Goal: Information Seeking & Learning: Learn about a topic

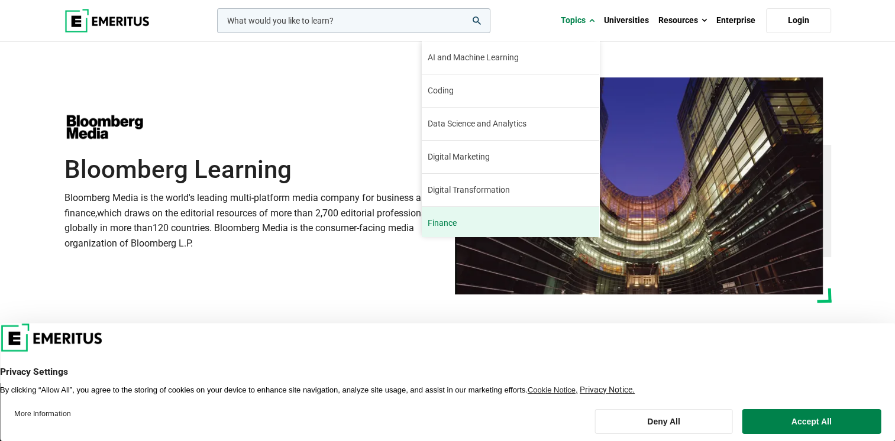
click at [477, 222] on link "Finance The finance industry has remained relatively stable through the turbule…" at bounding box center [510, 223] width 177 height 33
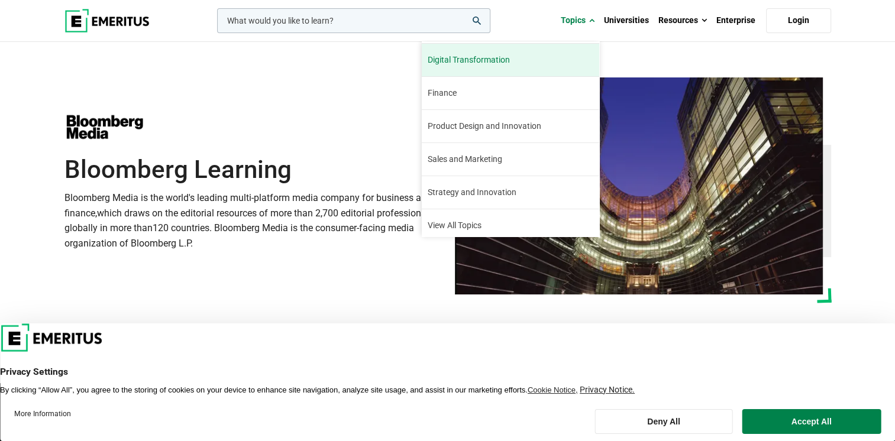
scroll to position [134, 0]
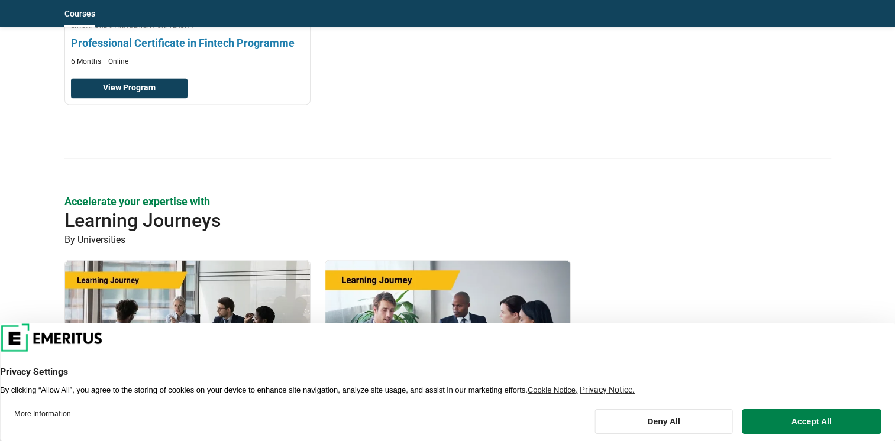
scroll to position [1537, 0]
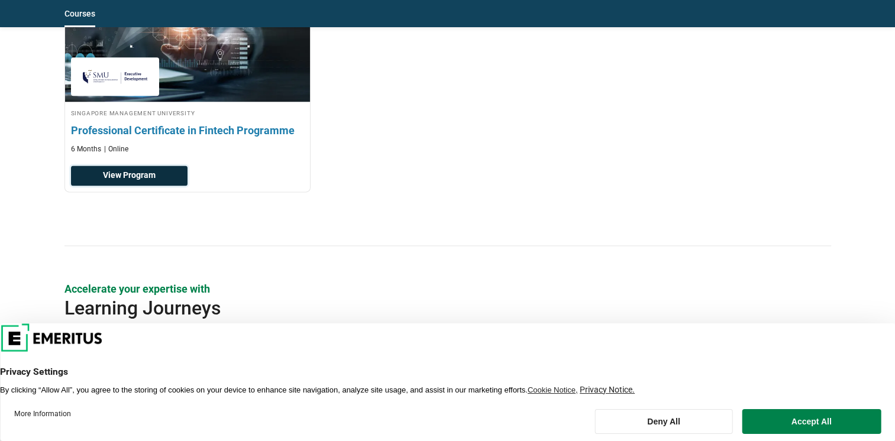
click at [146, 170] on link "View Program" at bounding box center [129, 176] width 116 height 20
click at [123, 171] on link "View Program" at bounding box center [129, 176] width 116 height 20
click at [161, 180] on link "View Program" at bounding box center [129, 176] width 116 height 20
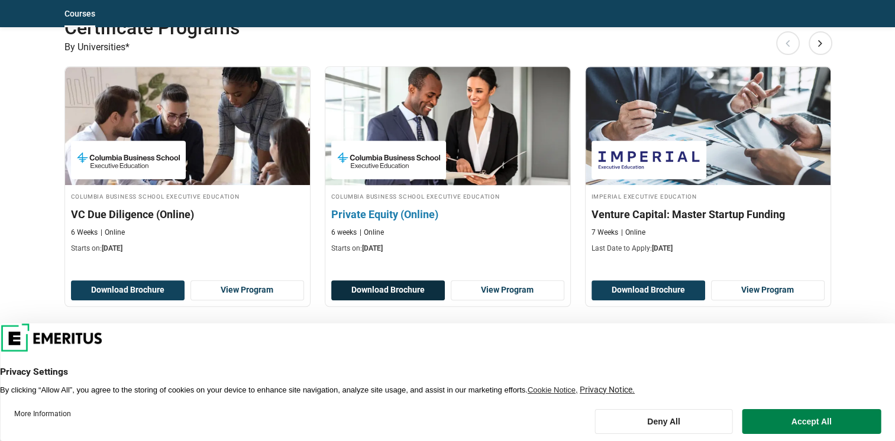
scroll to position [1064, 0]
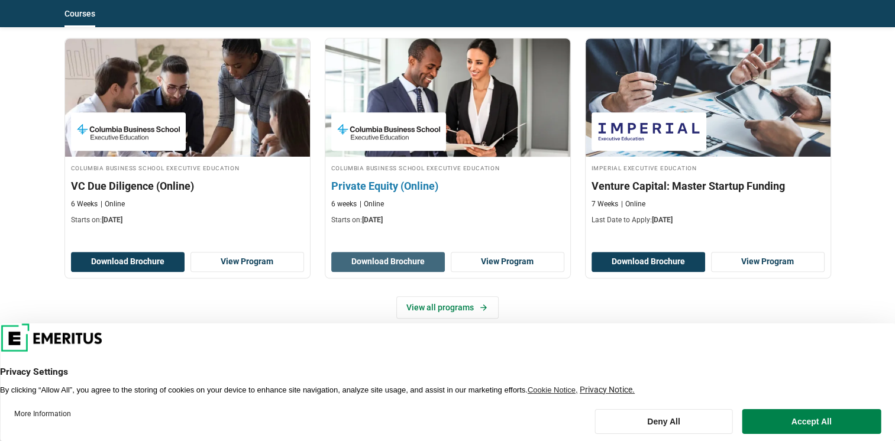
click at [410, 257] on button "Download Brochure" at bounding box center [388, 262] width 114 height 20
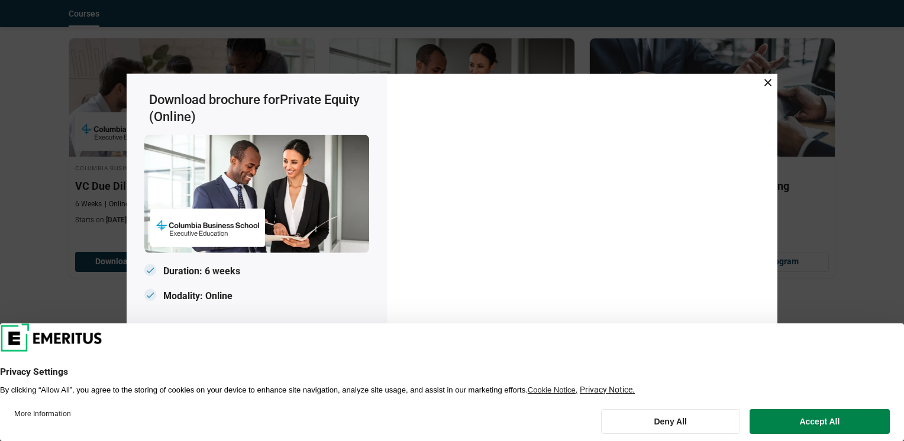
click at [865, 186] on div "Download brochure for Private Equity (Online) Duration: 6 weeks Modality: Online" at bounding box center [452, 220] width 904 height 441
click at [770, 84] on icon at bounding box center [767, 82] width 7 height 7
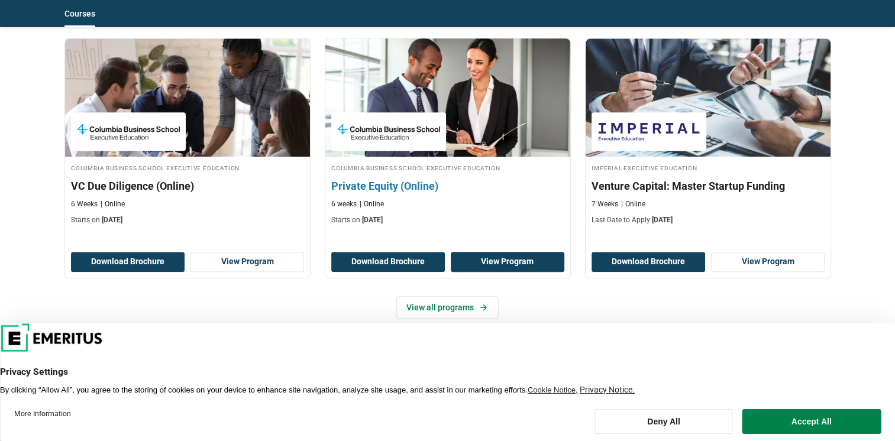
click at [497, 263] on link "View Program" at bounding box center [508, 262] width 114 height 20
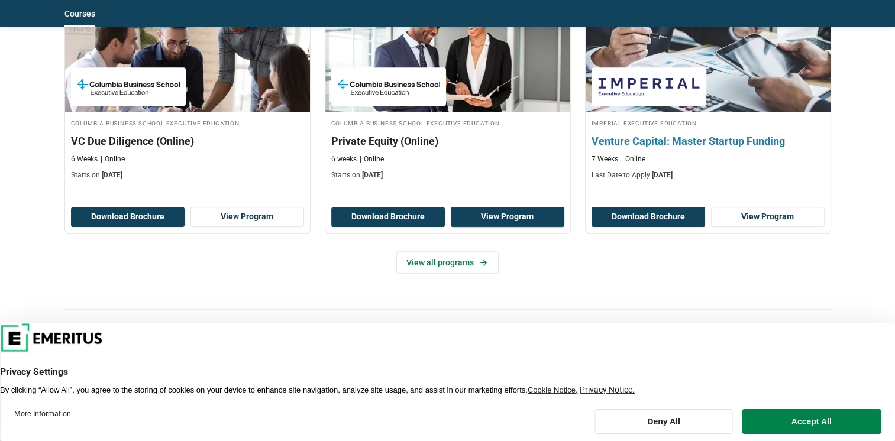
scroll to position [887, 0]
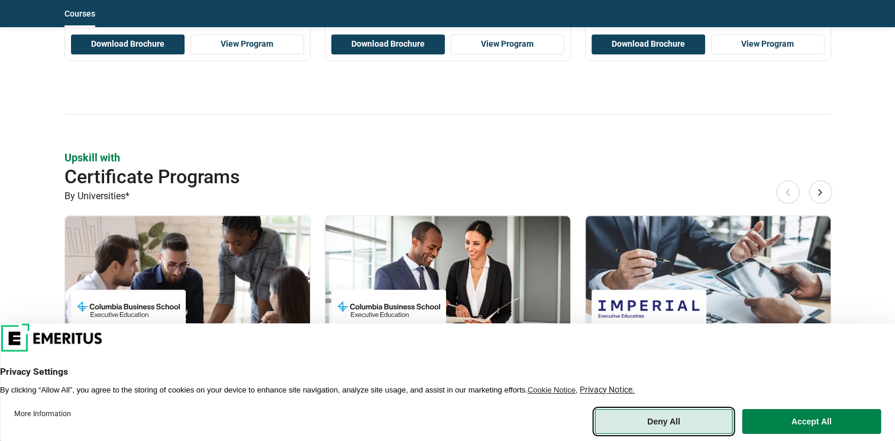
click at [686, 415] on button "Deny All" at bounding box center [664, 421] width 138 height 25
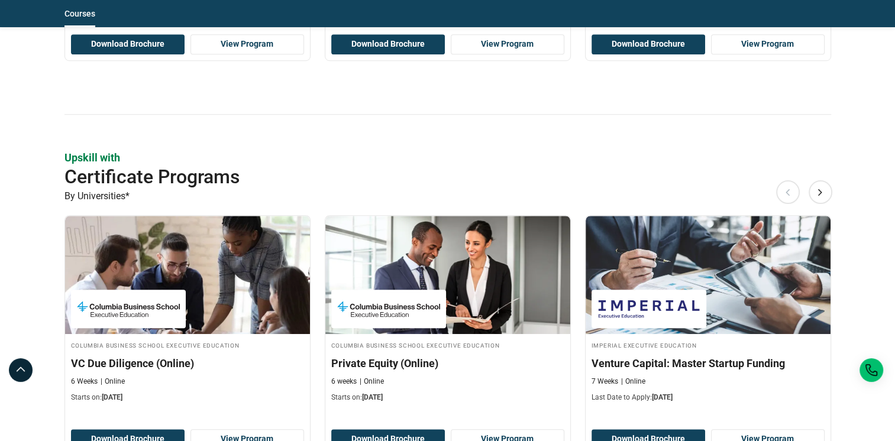
click at [823, 178] on div "Upskill with Certificate Programs By Universities* Previous Columbia Business S…" at bounding box center [447, 341] width 766 height 382
click at [819, 185] on button "Next" at bounding box center [820, 192] width 24 height 24
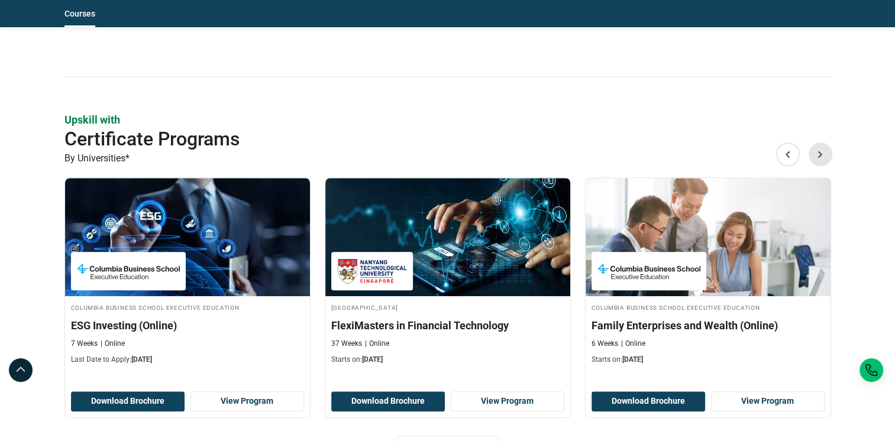
scroll to position [946, 0]
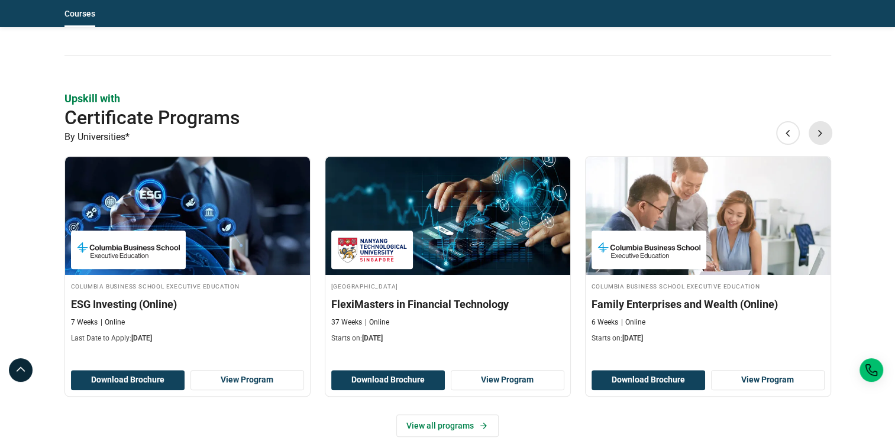
click at [820, 131] on button "Next" at bounding box center [820, 133] width 24 height 24
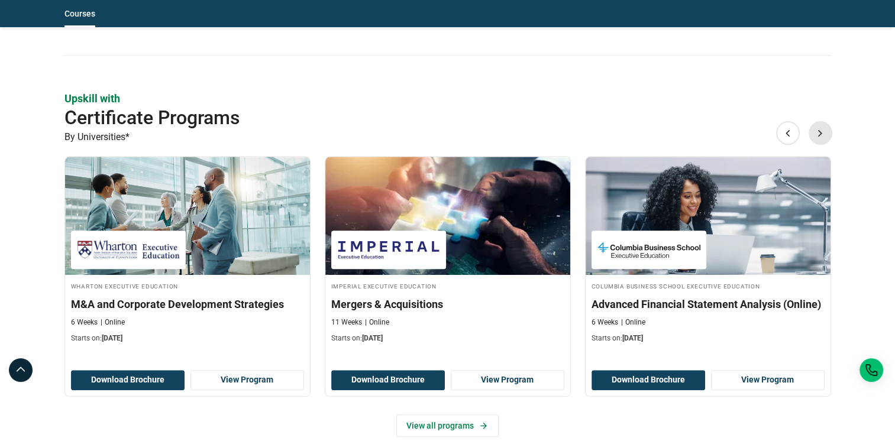
click at [820, 131] on button "Next" at bounding box center [820, 133] width 24 height 24
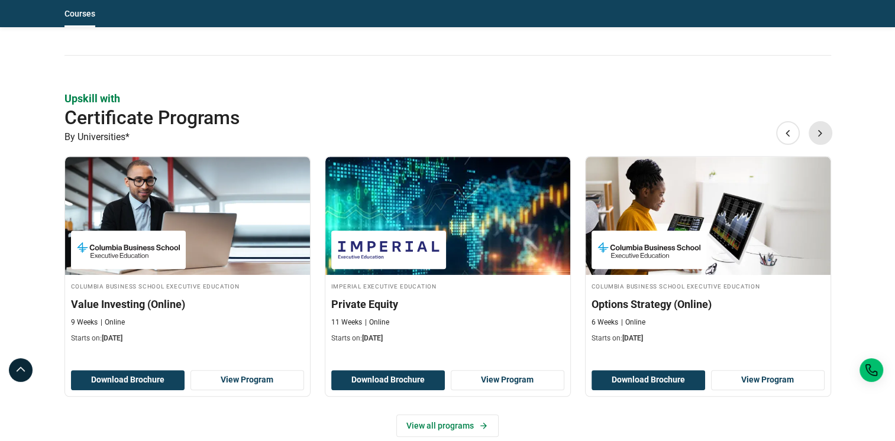
click at [820, 131] on button "Next" at bounding box center [820, 133] width 24 height 24
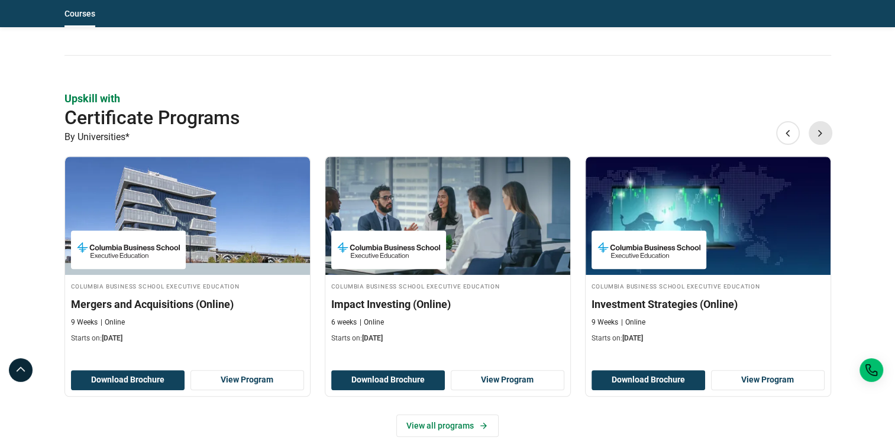
click at [820, 131] on button "Next" at bounding box center [820, 133] width 24 height 24
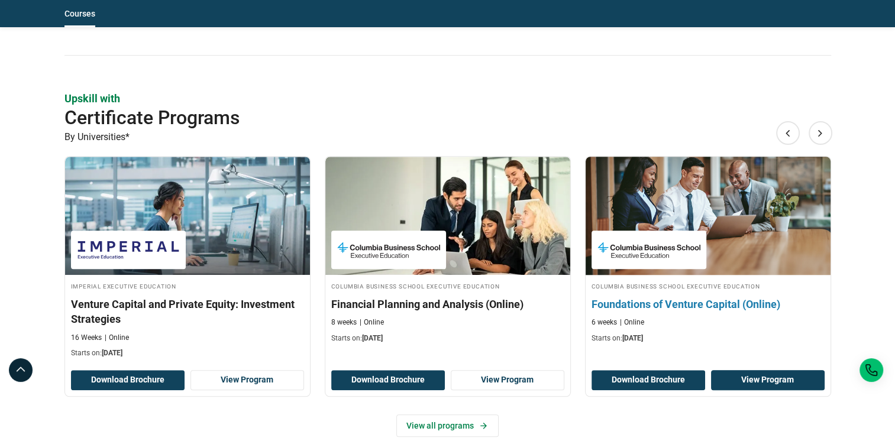
click at [754, 382] on link "View Program" at bounding box center [768, 380] width 114 height 20
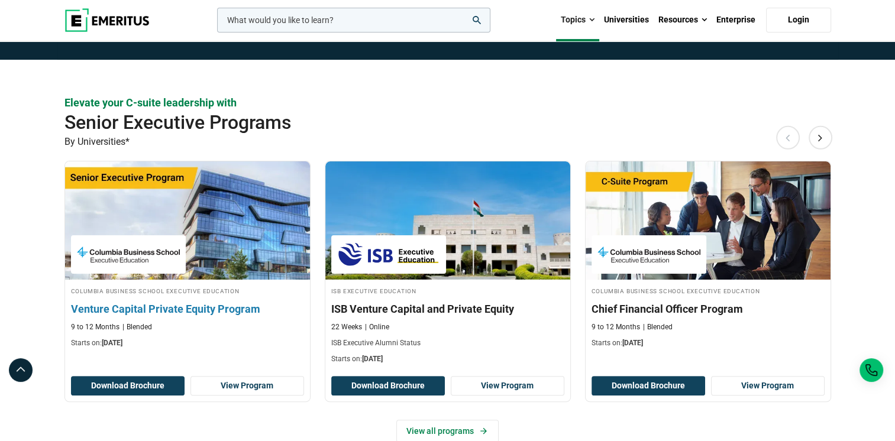
scroll to position [118, 0]
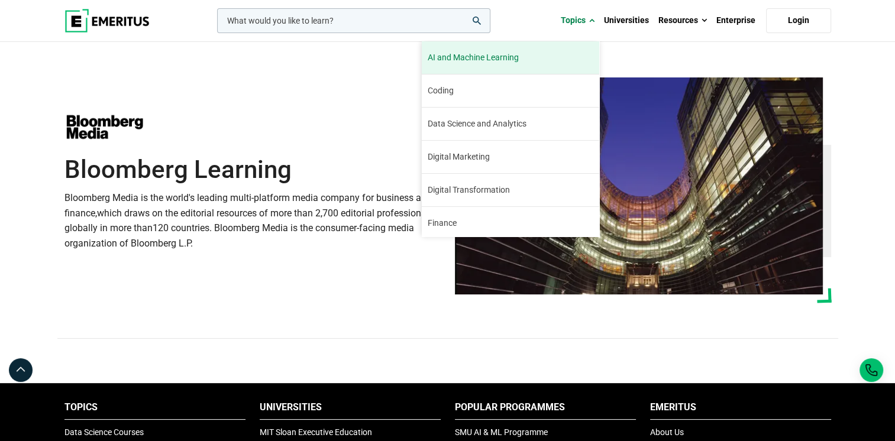
click at [499, 53] on span "AI and Machine Learning" at bounding box center [473, 57] width 91 height 12
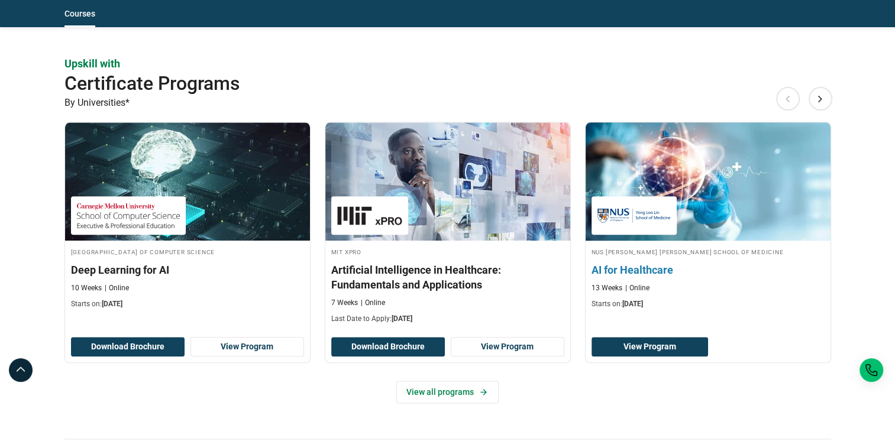
scroll to position [1301, 0]
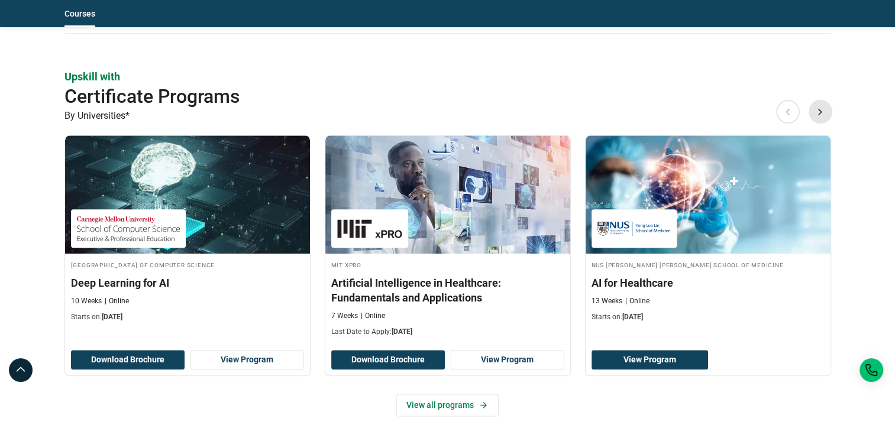
click at [818, 114] on button "Next" at bounding box center [820, 112] width 24 height 24
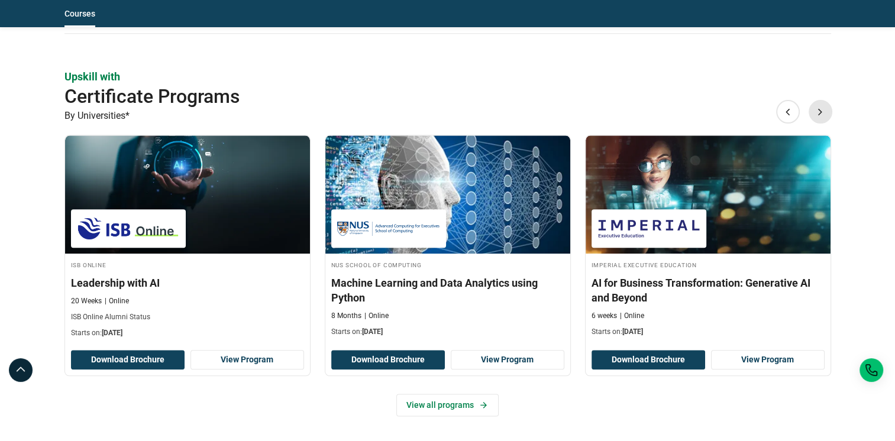
click at [818, 114] on button "Next" at bounding box center [820, 112] width 24 height 24
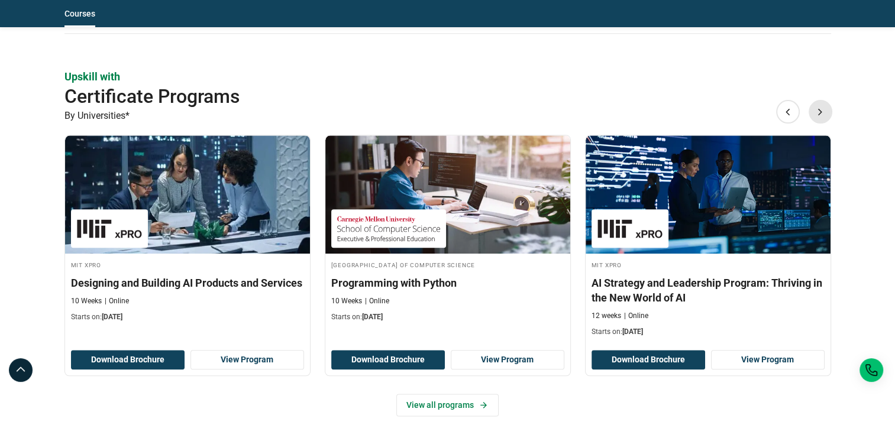
click at [818, 114] on button "Next" at bounding box center [820, 112] width 24 height 24
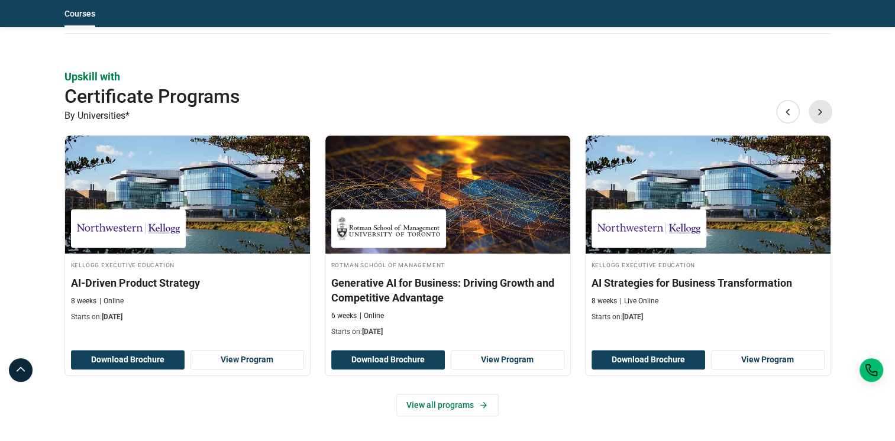
click at [818, 114] on button "Next" at bounding box center [820, 112] width 24 height 24
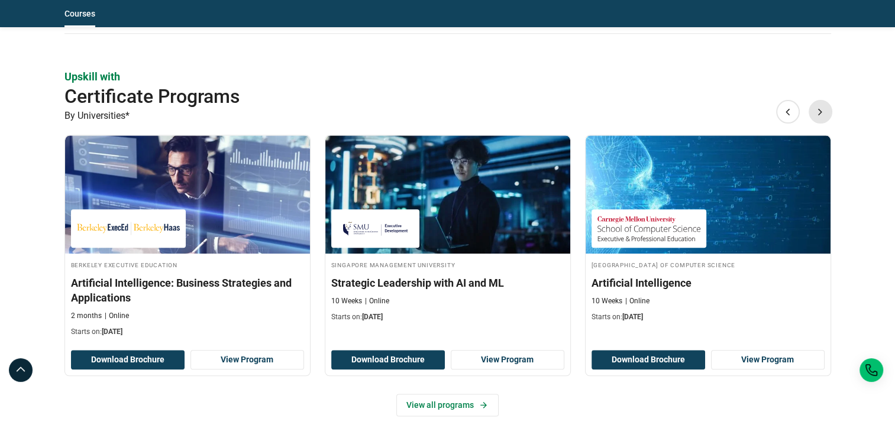
click at [818, 114] on button "Next" at bounding box center [820, 112] width 24 height 24
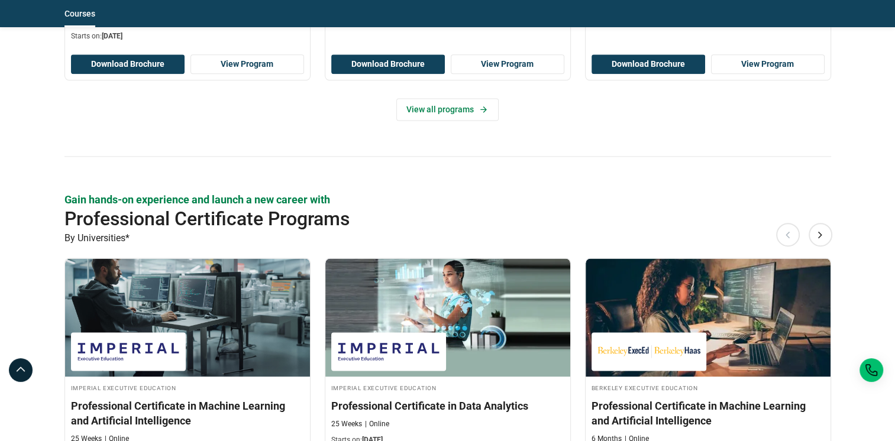
scroll to position [1715, 0]
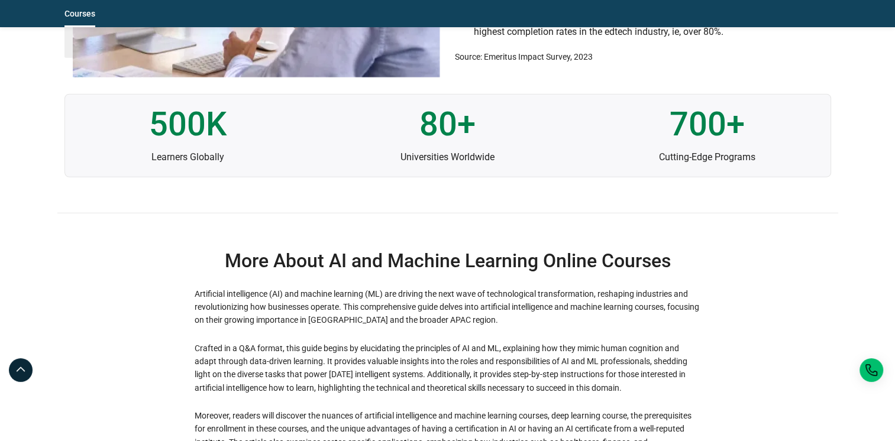
scroll to position [3489, 0]
